Goal: Information Seeking & Learning: Learn about a topic

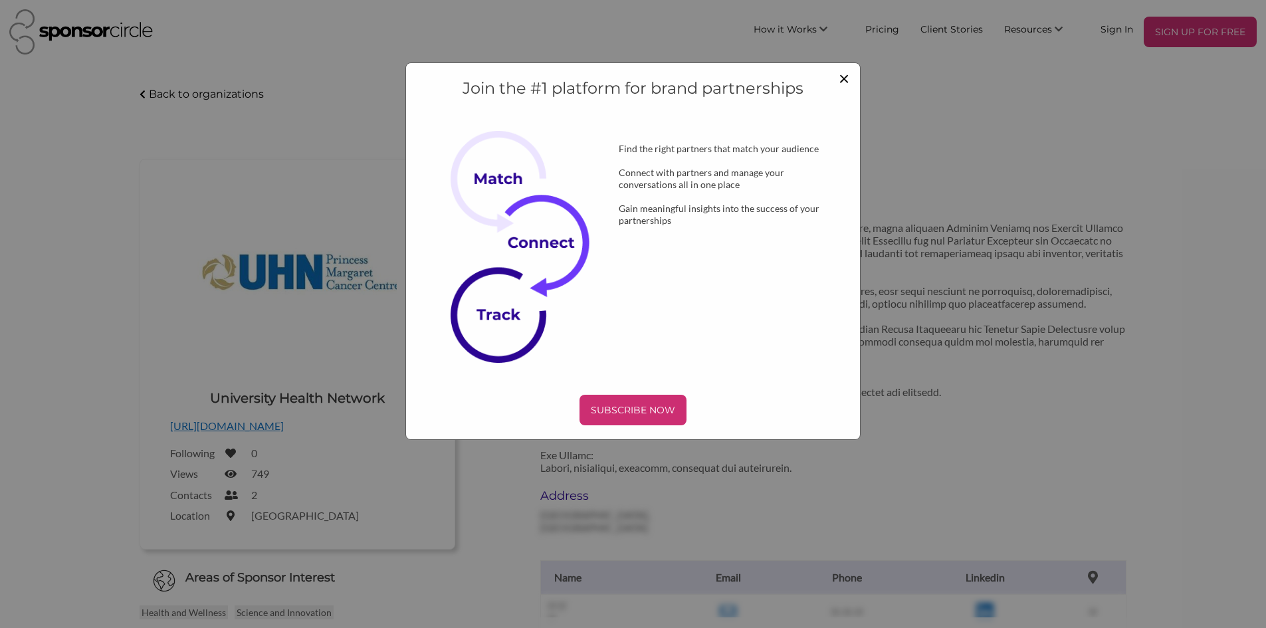
click at [846, 78] on span "×" at bounding box center [844, 77] width 11 height 23
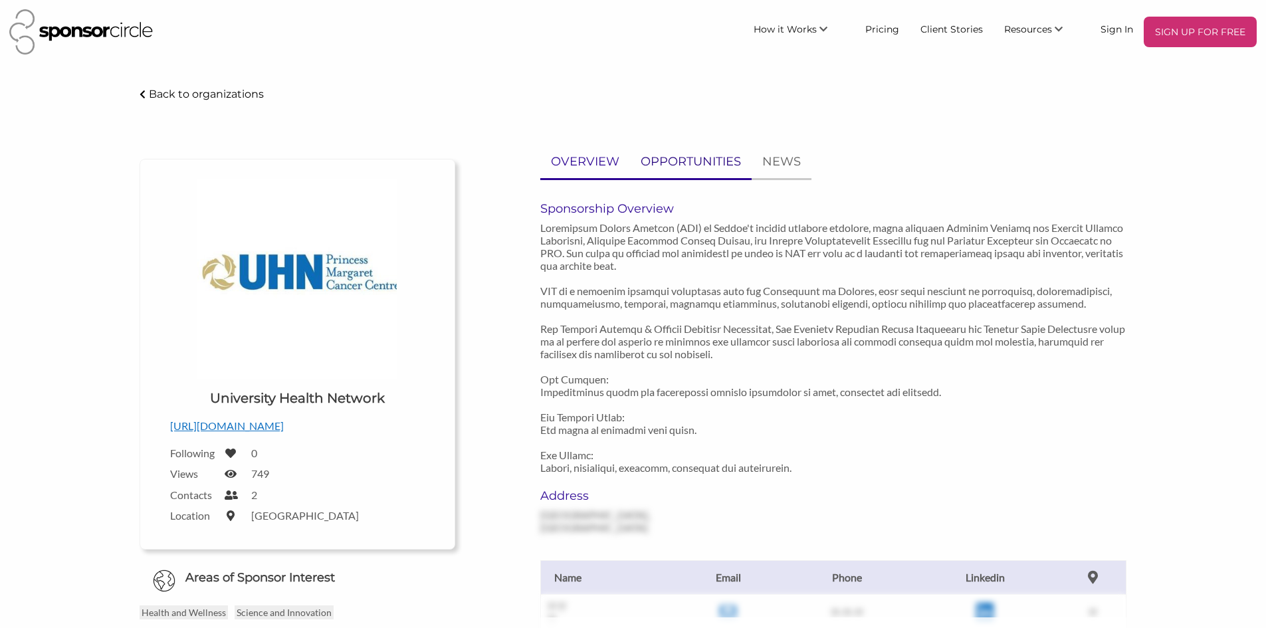
click at [676, 158] on p "OPPORTUNITIES" at bounding box center [691, 161] width 100 height 19
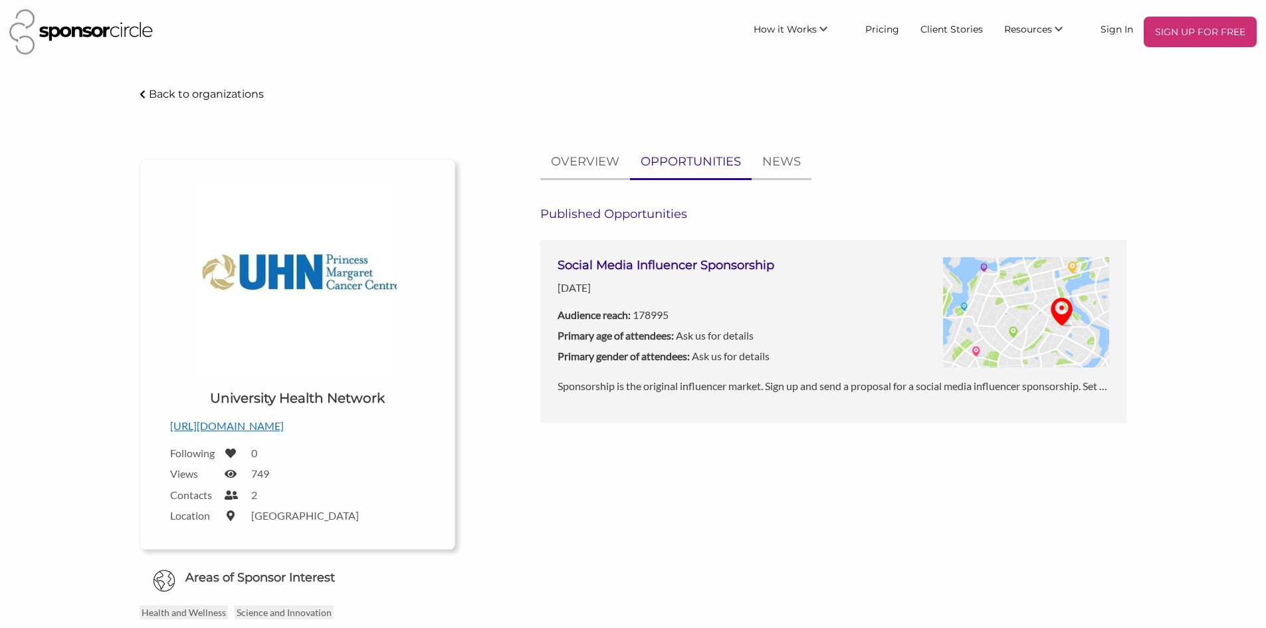
click at [636, 216] on h6 "Published Opportunities" at bounding box center [833, 214] width 586 height 15
drag, startPoint x: 619, startPoint y: 212, endPoint x: 700, endPoint y: 213, distance: 81.1
click at [695, 214] on h6 "Published Opportunities" at bounding box center [833, 214] width 586 height 15
click at [832, 198] on div "OVERVIEW OPPORTUNITIES NEWS Published Opportunities Social Media Influencer Spo…" at bounding box center [833, 284] width 586 height 277
click at [782, 160] on p "NEWS" at bounding box center [781, 161] width 39 height 19
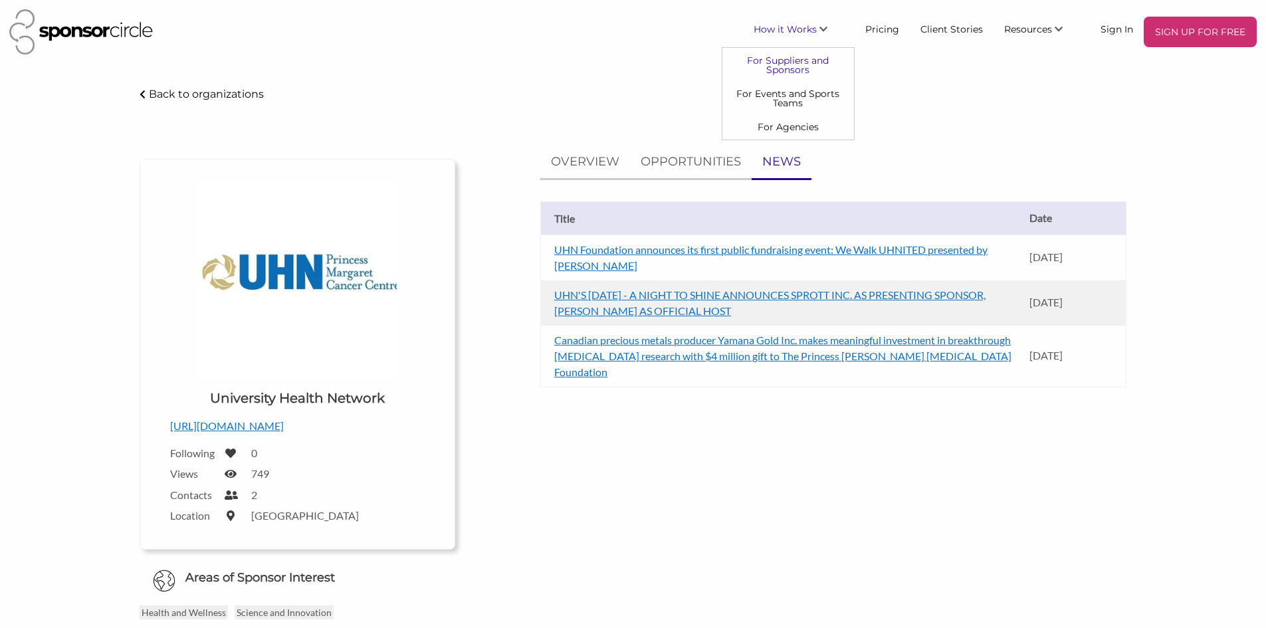
click at [789, 68] on link "For Suppliers and Sponsors" at bounding box center [789, 64] width 132 height 33
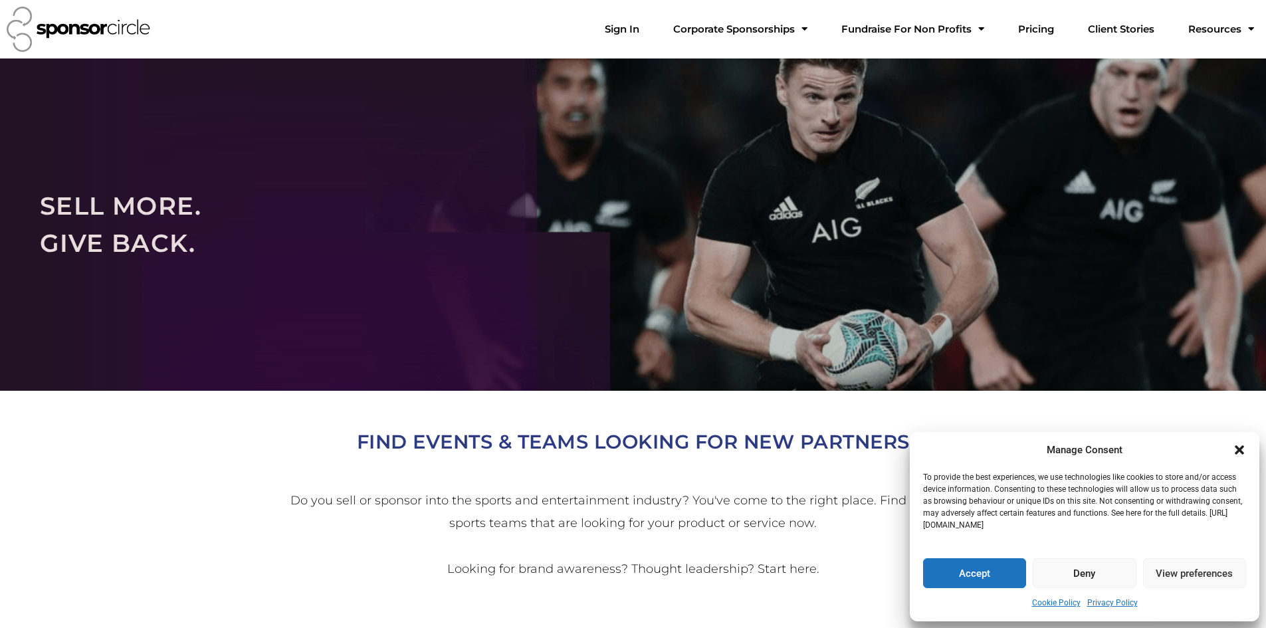
click at [1240, 447] on icon "Close dialogue" at bounding box center [1239, 449] width 13 height 13
